Goal: Information Seeking & Learning: Learn about a topic

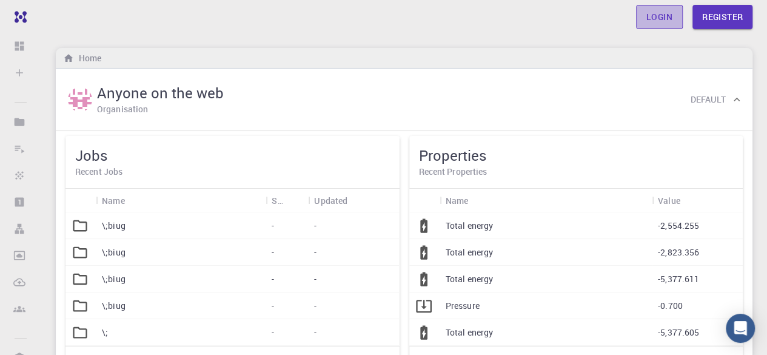
click at [663, 16] on link "Login" at bounding box center [659, 17] width 47 height 24
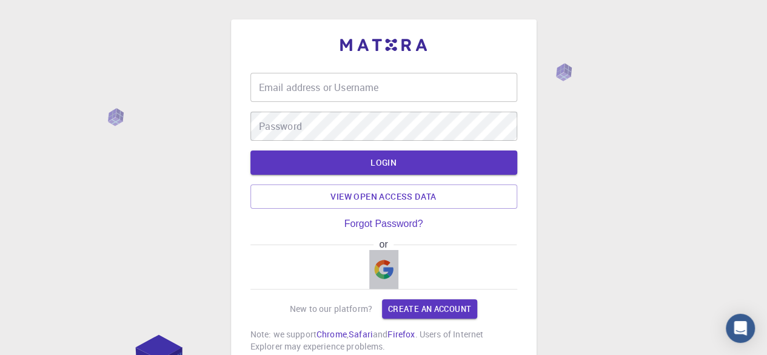
click at [382, 266] on img "button" at bounding box center [383, 268] width 19 height 19
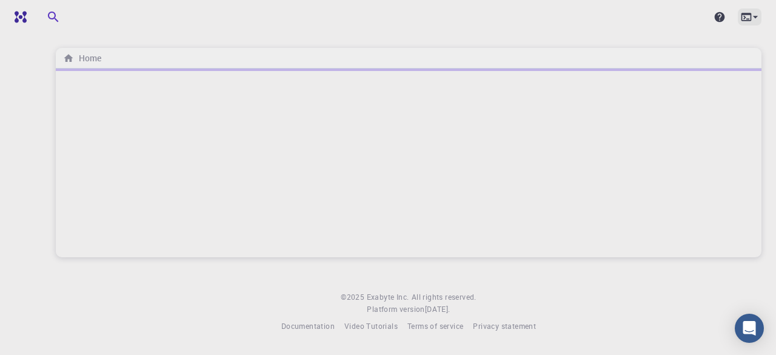
click at [752, 16] on icon at bounding box center [755, 17] width 12 height 12
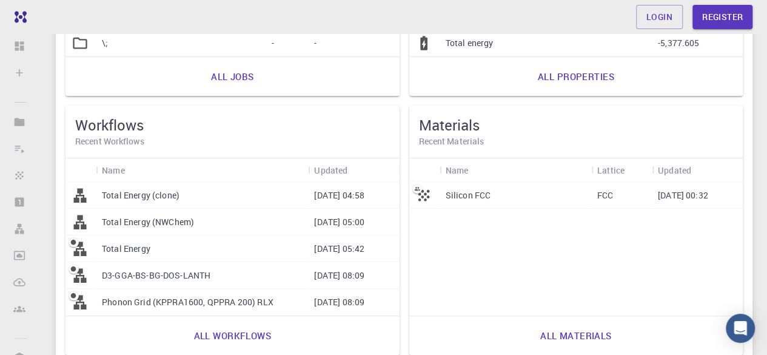
scroll to position [291, 0]
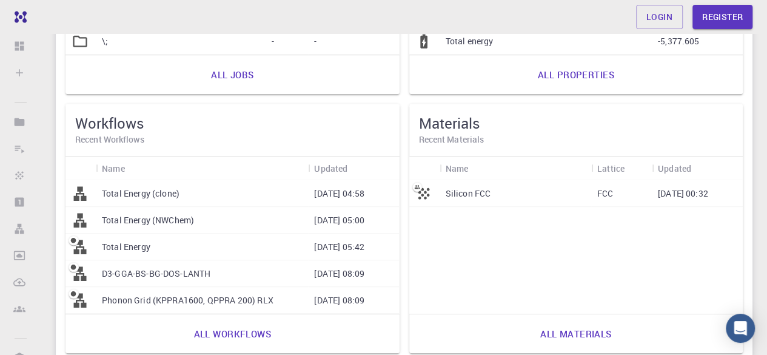
click at [99, 191] on div "Total Energy (clone)" at bounding box center [202, 193] width 212 height 27
